Goal: Transaction & Acquisition: Purchase product/service

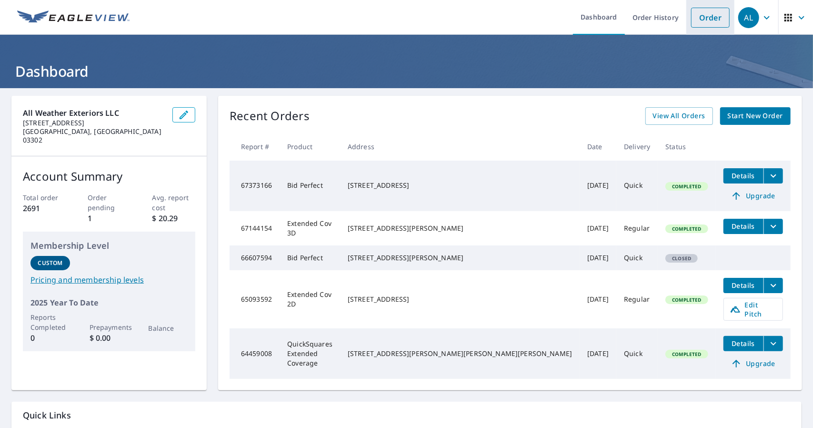
click at [706, 15] on link "Order" at bounding box center [710, 18] width 39 height 20
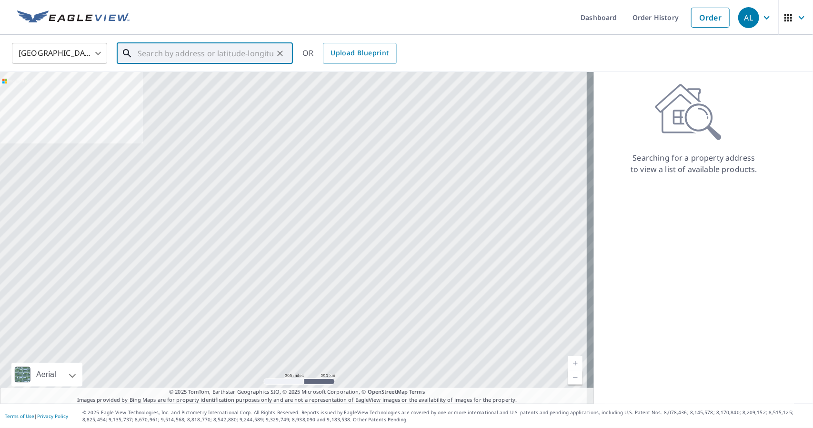
paste input "[STREET_ADDRESS][PERSON_NAME]"
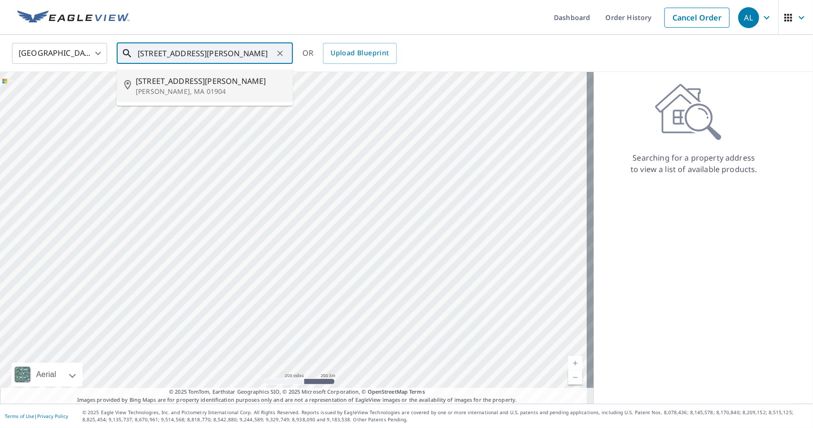
click at [186, 84] on span "[STREET_ADDRESS][PERSON_NAME]" at bounding box center [211, 80] width 150 height 11
type input "[STREET_ADDRESS][PERSON_NAME]"
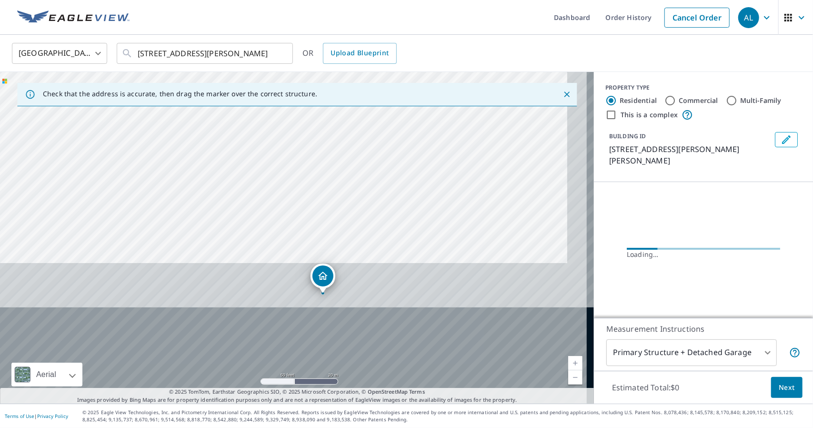
drag, startPoint x: 299, startPoint y: 384, endPoint x: 281, endPoint y: 215, distance: 169.7
click at [279, 210] on div "[STREET_ADDRESS][PERSON_NAME]" at bounding box center [297, 238] width 594 height 332
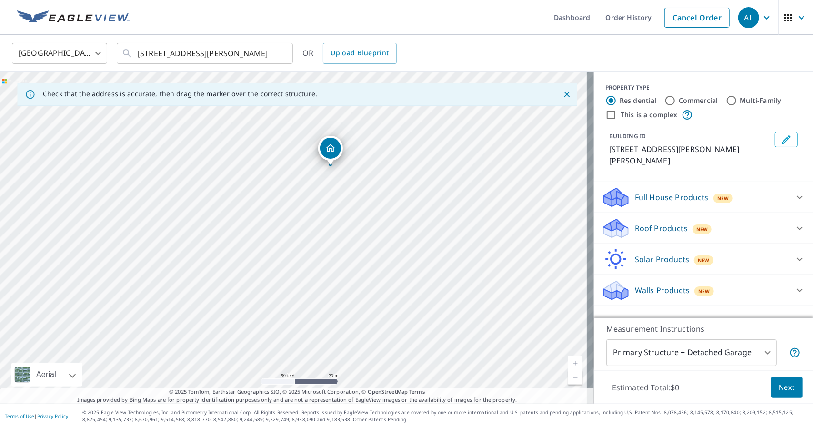
click at [639, 223] on p "Roof Products" at bounding box center [661, 228] width 53 height 11
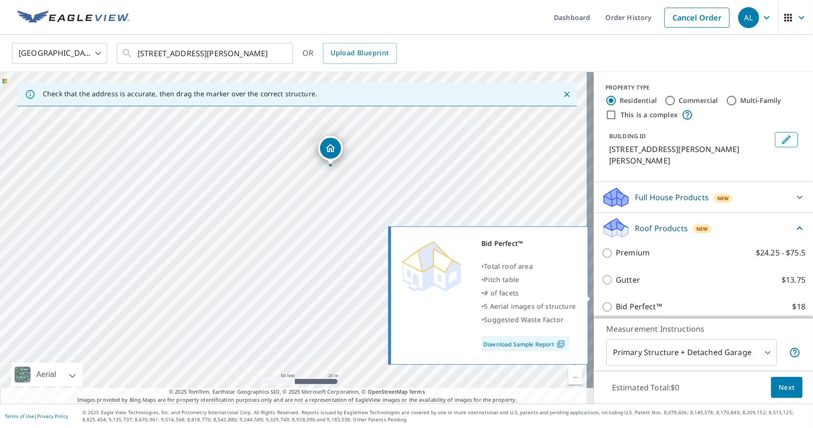
click at [602, 301] on input "Bid Perfect™ $18" at bounding box center [609, 306] width 14 height 11
checkbox input "true"
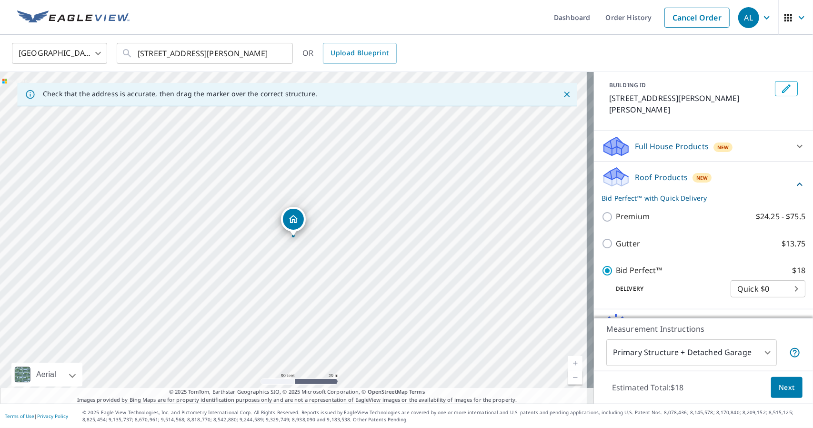
scroll to position [92, 0]
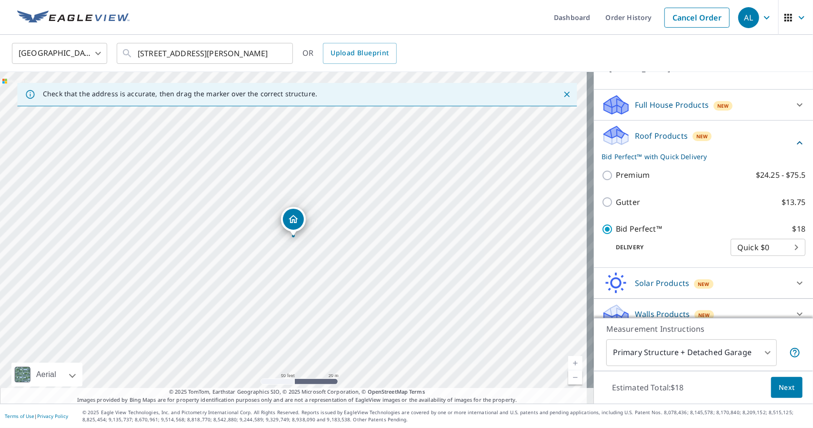
click at [779, 382] on span "Next" at bounding box center [787, 388] width 16 height 12
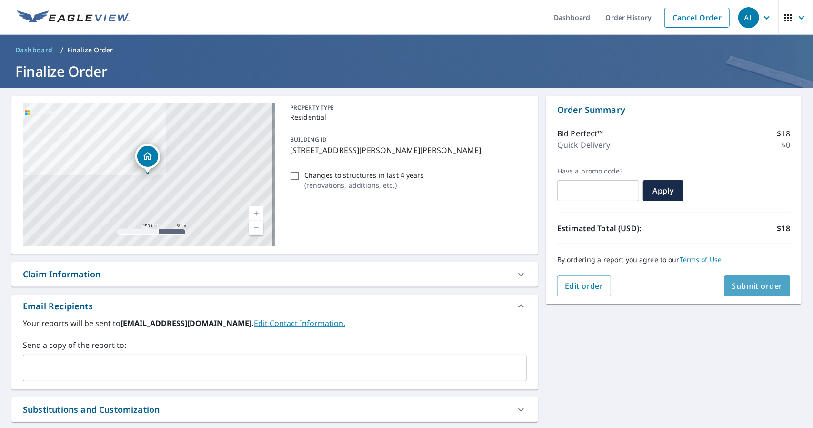
click at [756, 284] on span "Submit order" at bounding box center [757, 286] width 51 height 10
